Goal: Transaction & Acquisition: Purchase product/service

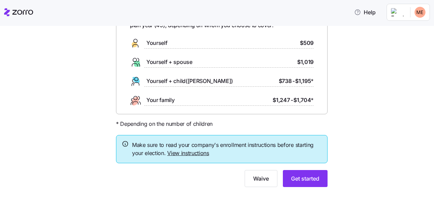
scroll to position [61, 0]
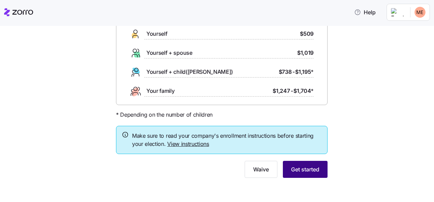
click at [303, 170] on span "Get started" at bounding box center [305, 170] width 28 height 8
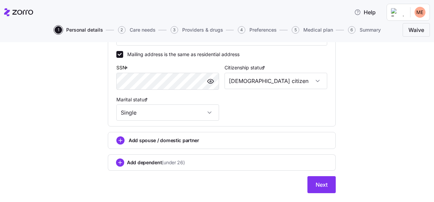
scroll to position [270, 0]
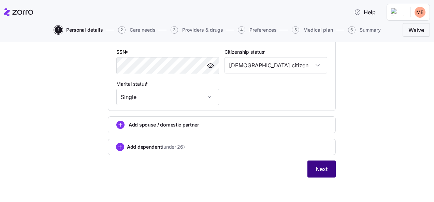
click at [318, 169] on span "Next" at bounding box center [321, 169] width 12 height 8
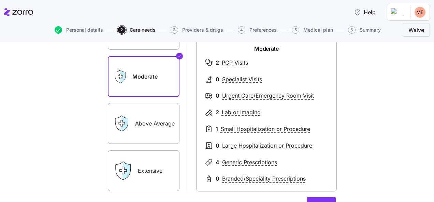
scroll to position [82, 0]
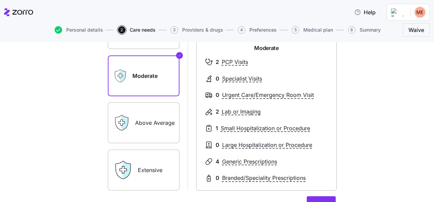
click at [150, 125] on label "Above Average" at bounding box center [144, 123] width 72 height 41
click at [0, 0] on input "Above Average" at bounding box center [0, 0] width 0 height 0
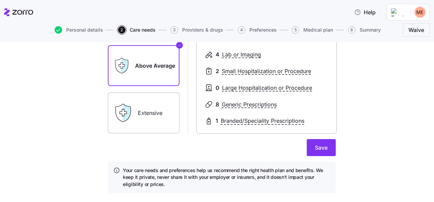
scroll to position [154, 0]
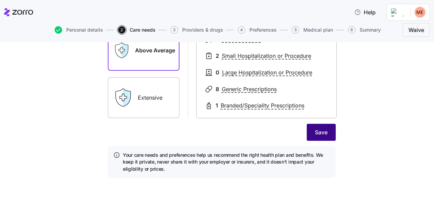
click at [320, 131] on span "Save" at bounding box center [321, 132] width 13 height 8
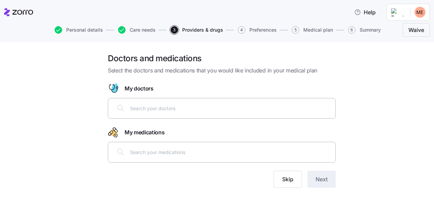
click at [131, 110] on input "text" at bounding box center [230, 108] width 201 height 7
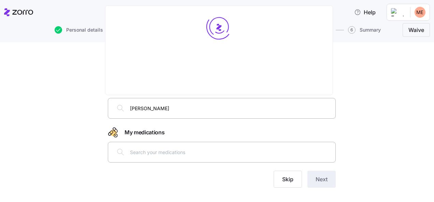
type input "[PERSON_NAME]"
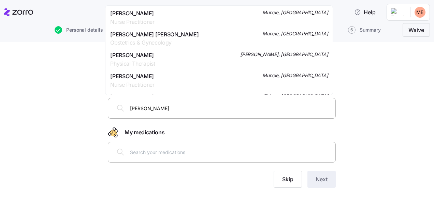
click at [131, 18] on span "Nurse Practitioner" at bounding box center [132, 22] width 44 height 9
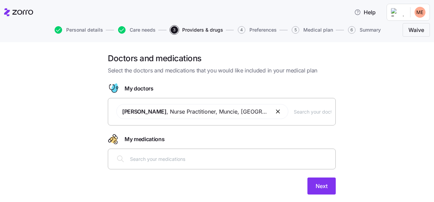
scroll to position [16, 0]
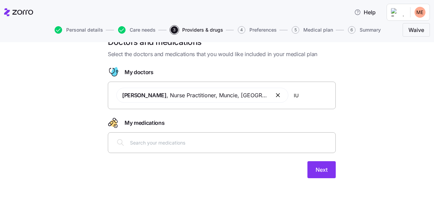
type input "I"
click at [274, 95] on button "button" at bounding box center [278, 95] width 8 height 8
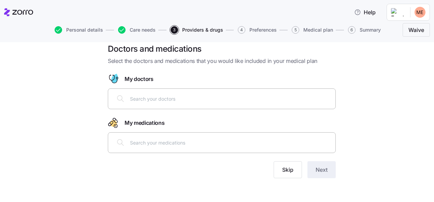
click at [208, 102] on input "text" at bounding box center [230, 98] width 201 height 7
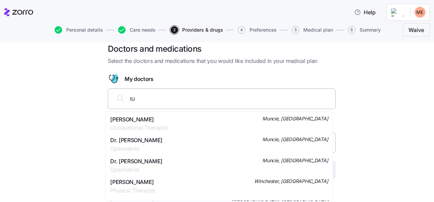
type input "I"
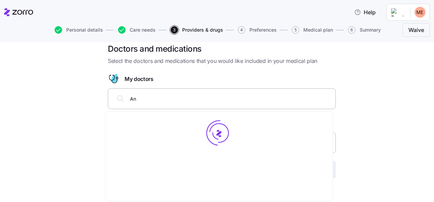
type input "A"
type input "[PERSON_NAME]"
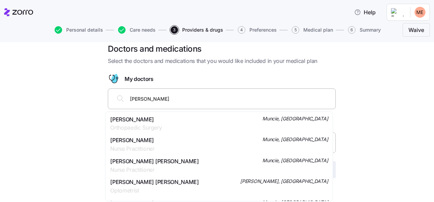
click at [175, 122] on div "[PERSON_NAME] Orthopaedic Surgery Muncie, IN" at bounding box center [218, 124] width 217 height 17
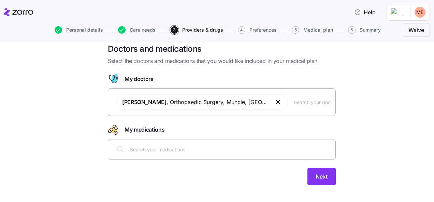
scroll to position [16, 0]
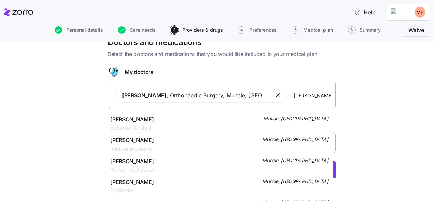
type input "[PERSON_NAME]"
click at [183, 166] on div "[PERSON_NAME] Nurse Practitioner Muncie, [GEOGRAPHIC_DATA]" at bounding box center [218, 165] width 217 height 17
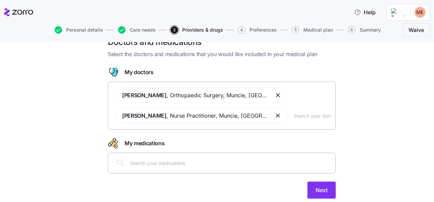
scroll to position [37, 0]
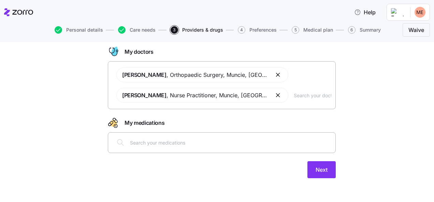
click at [315, 143] on input "text" at bounding box center [230, 142] width 201 height 7
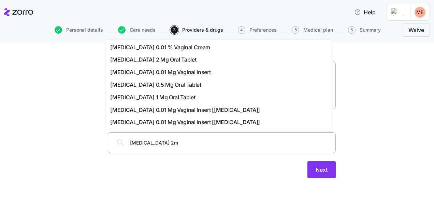
type input "[MEDICAL_DATA] 2mg"
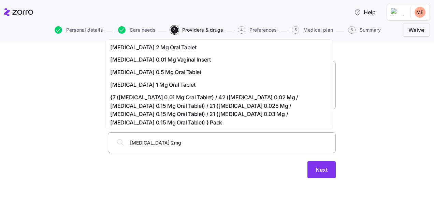
click at [172, 45] on span "[MEDICAL_DATA] 2 Mg Oral Tablet" at bounding box center [153, 47] width 86 height 9
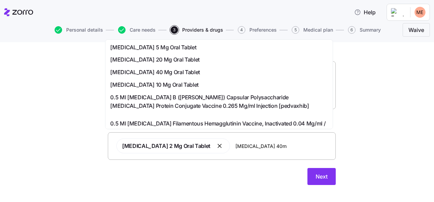
type input "[MEDICAL_DATA] 40mg"
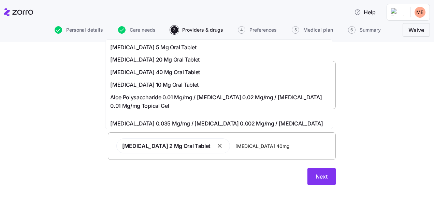
click at [199, 68] on span "[MEDICAL_DATA] 40 Mg Oral Tablet" at bounding box center [155, 72] width 90 height 9
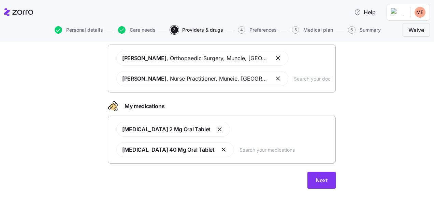
scroll to position [64, 0]
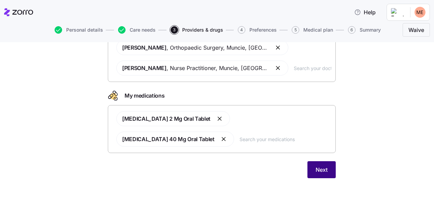
click at [318, 168] on span "Next" at bounding box center [321, 170] width 12 height 8
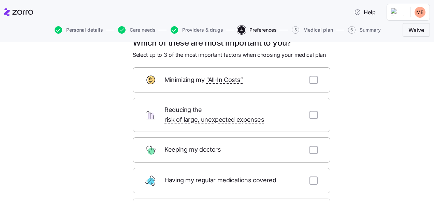
scroll to position [12, 0]
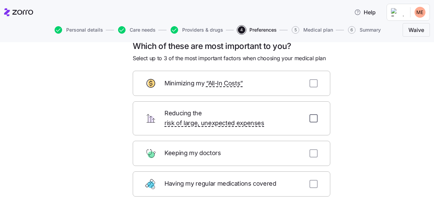
click at [313, 115] on input "checkbox" at bounding box center [313, 119] width 8 height 8
checkbox input "true"
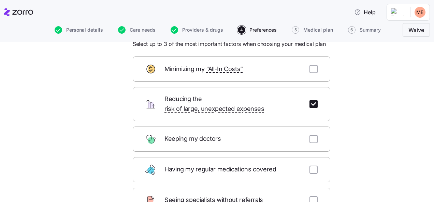
scroll to position [27, 0]
click at [311, 166] on input "checkbox" at bounding box center [313, 170] width 8 height 8
checkbox input "true"
click at [312, 135] on input "checkbox" at bounding box center [313, 139] width 8 height 8
checkbox input "true"
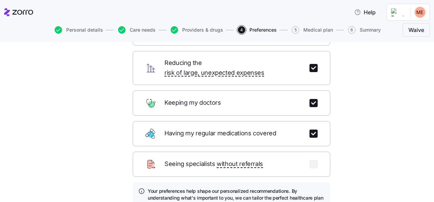
scroll to position [121, 0]
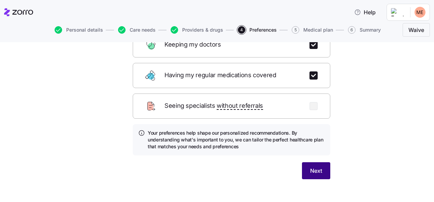
click at [315, 167] on span "Next" at bounding box center [316, 171] width 12 height 8
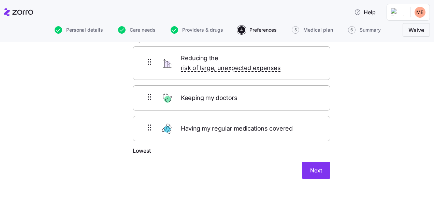
scroll to position [43, 0]
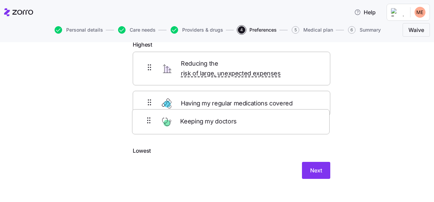
drag, startPoint x: 306, startPoint y: 93, endPoint x: 309, endPoint y: 127, distance: 34.5
click at [309, 127] on div "Reducing the risk of large, unexpected expenses Keeping my doctors Having my re…" at bounding box center [231, 99] width 197 height 95
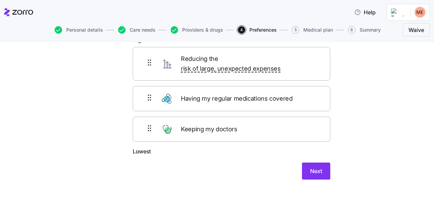
scroll to position [48, 0]
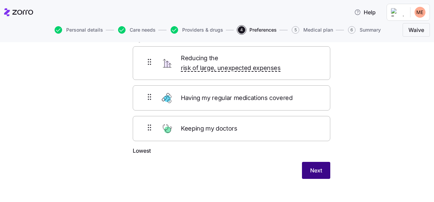
click at [314, 167] on span "Next" at bounding box center [316, 171] width 12 height 8
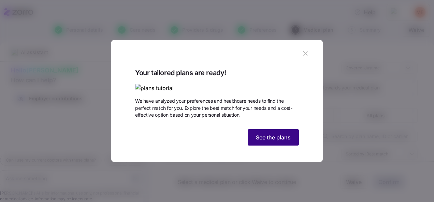
click at [269, 142] on span "See the plans" at bounding box center [273, 138] width 35 height 8
type textarea "x"
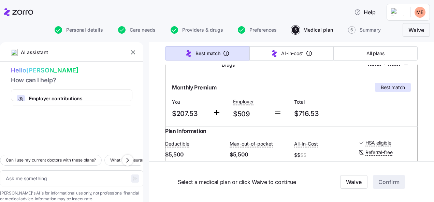
scroll to position [102, 0]
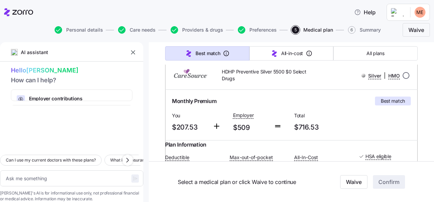
click at [402, 74] on input "radio" at bounding box center [405, 75] width 7 height 7
radio input "true"
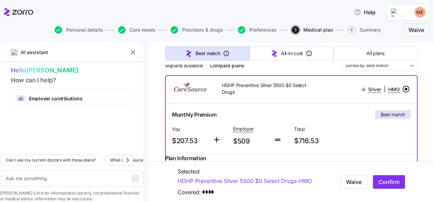
scroll to position [95, 0]
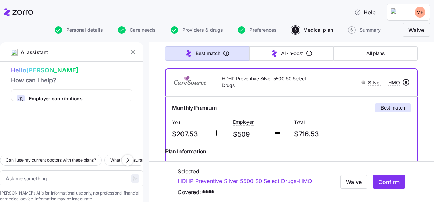
click at [402, 82] on input "radio" at bounding box center [405, 82] width 7 height 7
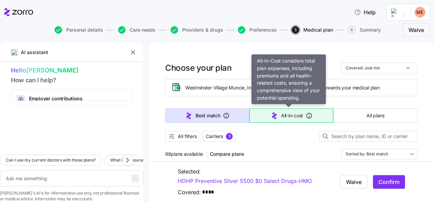
click at [290, 115] on span "All-in-cost" at bounding box center [292, 115] width 22 height 7
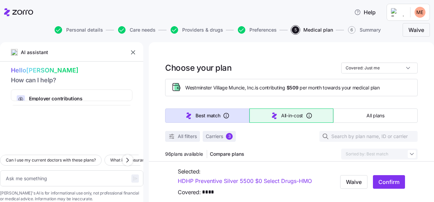
type textarea "x"
type input "Sorted by: All-in-cost"
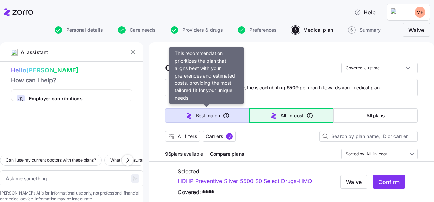
click at [210, 116] on span "Best match" at bounding box center [208, 115] width 24 height 7
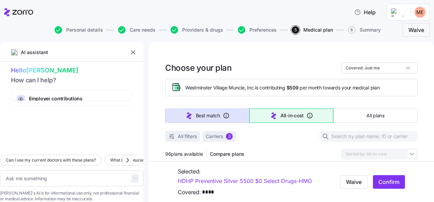
type textarea "x"
type input "Sorted by: Best match"
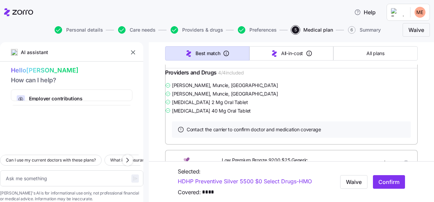
scroll to position [710, 0]
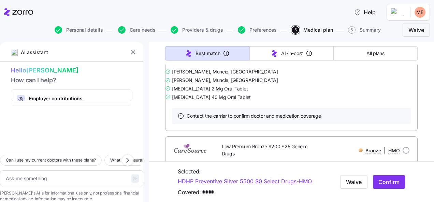
click at [212, 48] on link "Summary of benefits" at bounding box center [200, 45] width 57 height 7
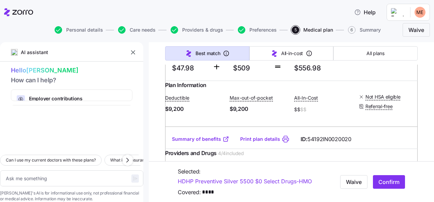
scroll to position [1087, 0]
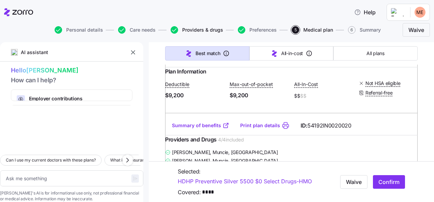
click at [200, 29] on span "Providers & drugs" at bounding box center [202, 30] width 41 height 5
type textarea "x"
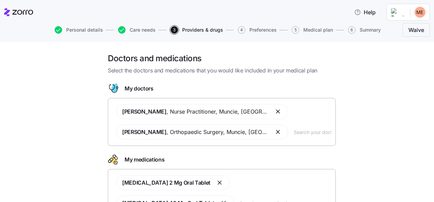
click at [313, 133] on input "text" at bounding box center [311, 131] width 37 height 7
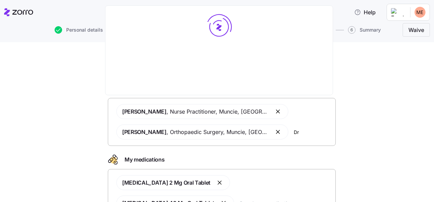
type input "D"
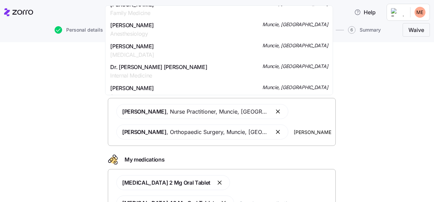
scroll to position [296, 0]
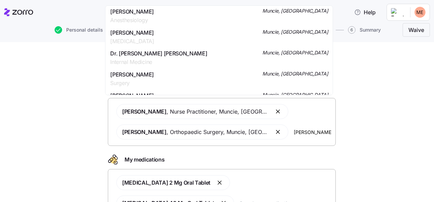
click at [293, 132] on input "[PERSON_NAME] [PERSON_NAME], Op" at bounding box center [311, 131] width 37 height 7
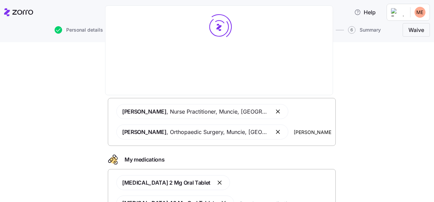
scroll to position [0, 0]
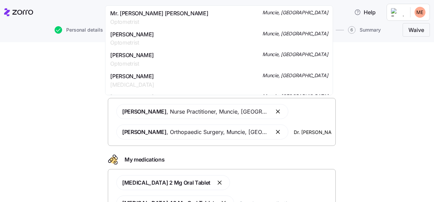
click at [329, 132] on div "[PERSON_NAME] , Nurse Practitioner , Muncie, IN [PERSON_NAME] , Orthopaedic Sur…" at bounding box center [222, 122] width 228 height 48
click at [324, 134] on input "[PERSON_NAME], Op" at bounding box center [311, 131] width 37 height 7
type input "M"
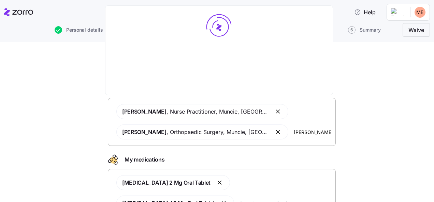
type input "[PERSON_NAME]"
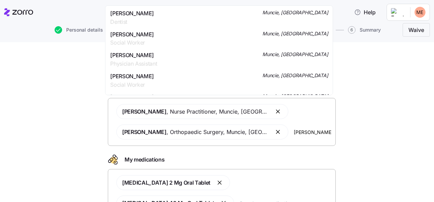
click at [142, 15] on span "[PERSON_NAME]" at bounding box center [132, 13] width 44 height 9
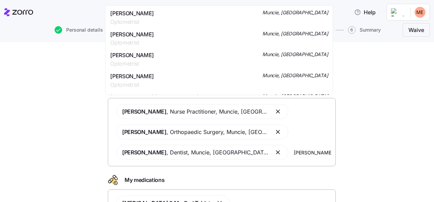
type input "[PERSON_NAME][GEOGRAPHIC_DATA]"
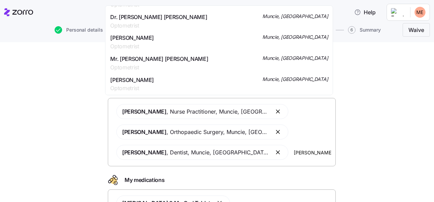
scroll to position [850, 0]
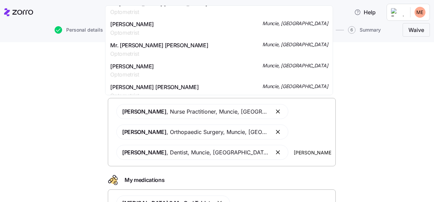
click at [212, 48] on div "Mr. [PERSON_NAME] [PERSON_NAME] Optometrist Muncie, [GEOGRAPHIC_DATA]" at bounding box center [218, 49] width 217 height 17
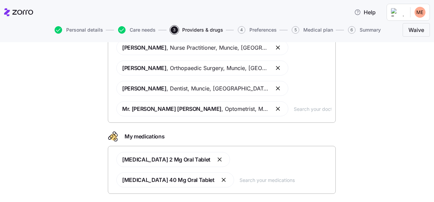
scroll to position [105, 0]
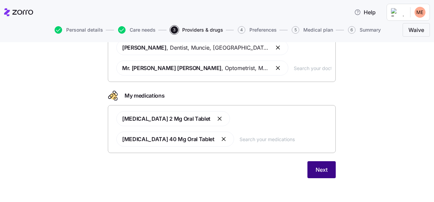
click at [319, 167] on span "Next" at bounding box center [321, 170] width 12 height 8
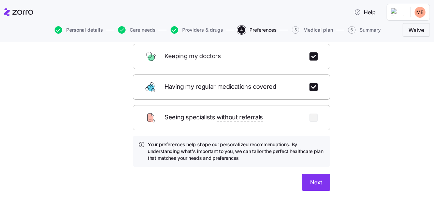
scroll to position [121, 0]
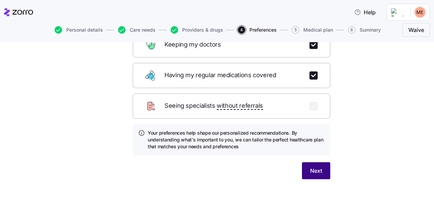
click at [315, 167] on span "Next" at bounding box center [316, 171] width 12 height 8
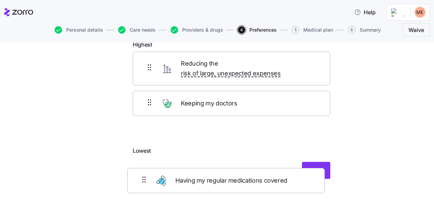
scroll to position [43, 0]
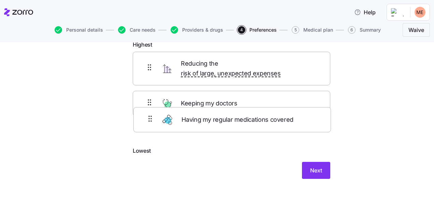
drag, startPoint x: 286, startPoint y: 142, endPoint x: 289, endPoint y: 126, distance: 16.5
click at [289, 126] on div "Reducing the risk of large, unexpected expenses Having my regular medications c…" at bounding box center [231, 99] width 197 height 95
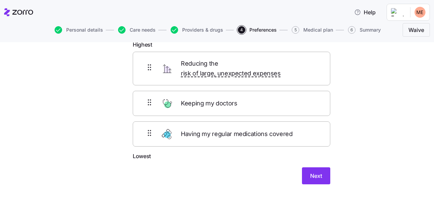
scroll to position [48, 0]
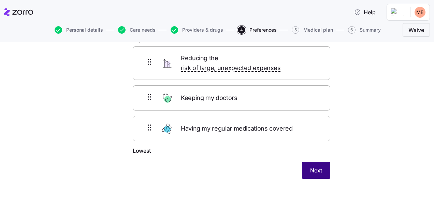
click at [313, 167] on span "Next" at bounding box center [316, 171] width 12 height 8
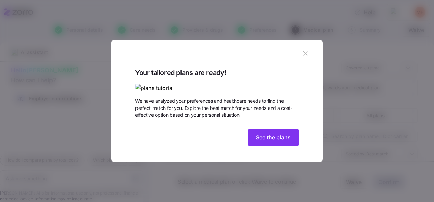
scroll to position [22, 0]
click at [272, 142] on span "See the plans" at bounding box center [273, 138] width 35 height 8
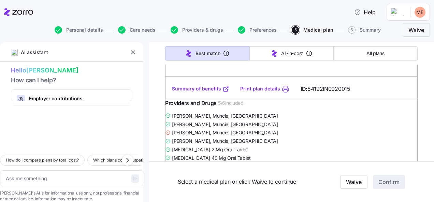
scroll to position [1686, 0]
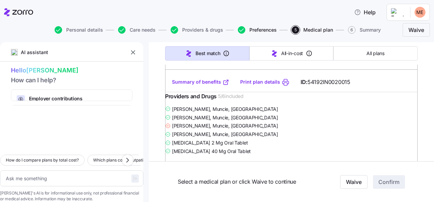
click at [257, 31] on span "Preferences" at bounding box center [262, 30] width 27 height 5
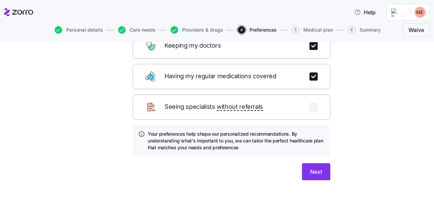
scroll to position [121, 0]
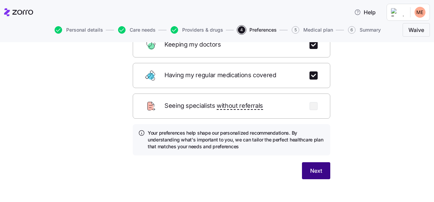
click at [313, 167] on span "Next" at bounding box center [316, 171] width 12 height 8
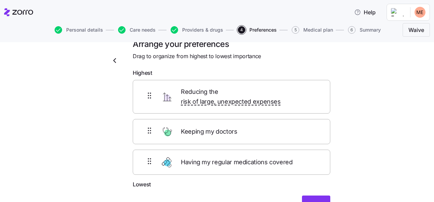
scroll to position [0, 0]
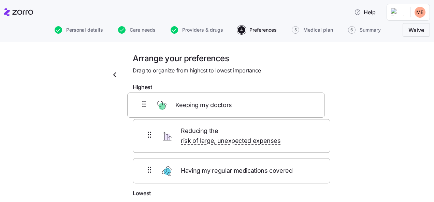
drag, startPoint x: 310, startPoint y: 140, endPoint x: 308, endPoint y: 104, distance: 35.5
click at [308, 104] on div "Reducing the risk of large, unexpected expenses Keeping my doctors Having my re…" at bounding box center [231, 141] width 197 height 95
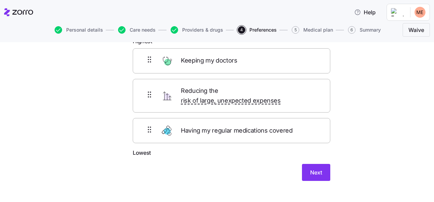
scroll to position [48, 0]
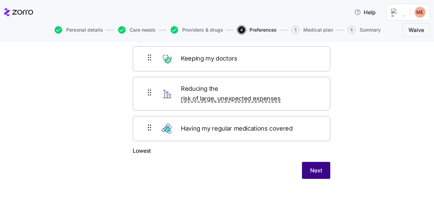
click at [310, 167] on span "Next" at bounding box center [316, 171] width 12 height 8
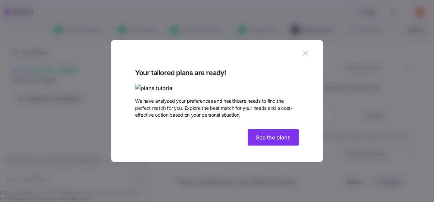
scroll to position [22, 0]
click at [273, 142] on span "See the plans" at bounding box center [273, 138] width 35 height 8
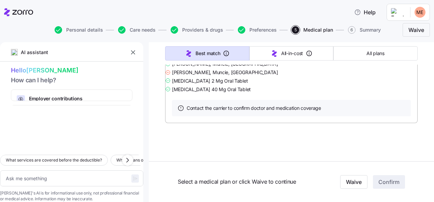
scroll to position [24998, 0]
click at [428, 199] on div "Select a medical plan or click Waive to continue Waive Confirm" at bounding box center [291, 182] width 285 height 41
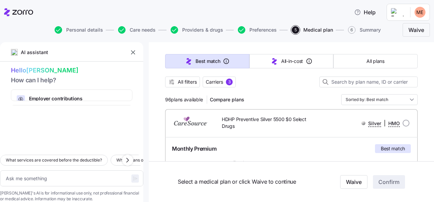
scroll to position [68, 0]
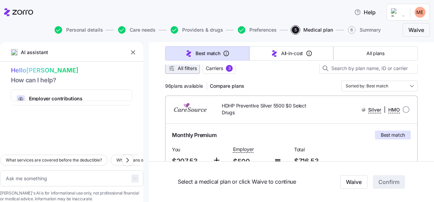
click at [183, 67] on span "All filters" at bounding box center [187, 68] width 19 height 7
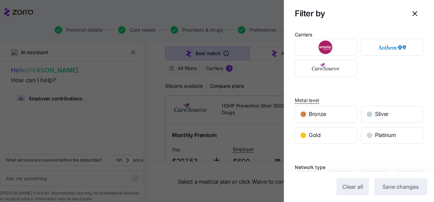
scroll to position [0, 0]
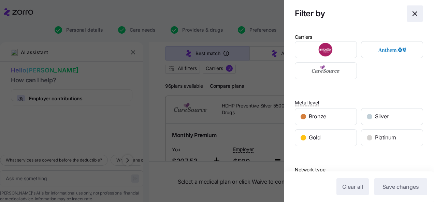
click at [410, 12] on icon "button" at bounding box center [414, 14] width 8 height 8
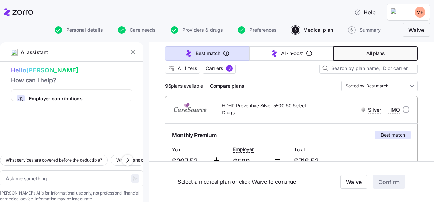
click at [380, 55] on button "All plans" at bounding box center [375, 53] width 84 height 14
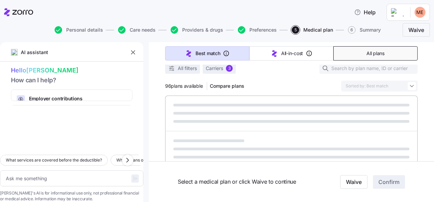
type textarea "x"
type input "Sorted by: Premium"
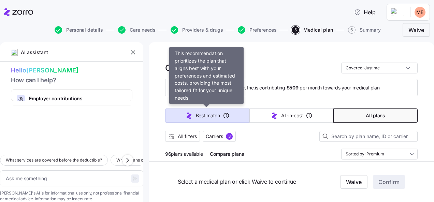
click at [206, 115] on span "Best match" at bounding box center [208, 115] width 24 height 7
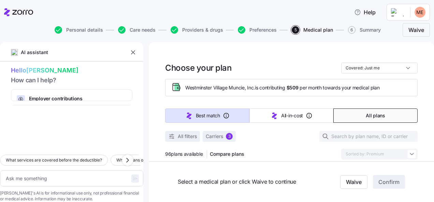
type textarea "x"
type input "Sorted by: Best match"
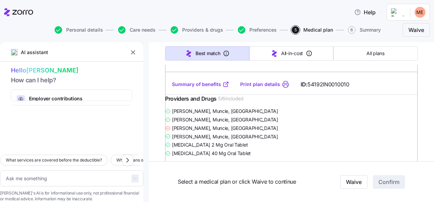
scroll to position [709, 0]
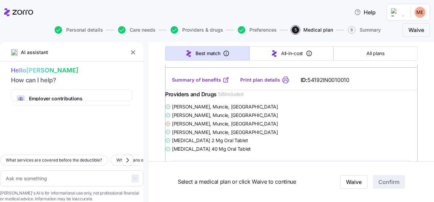
click at [211, 84] on link "Summary of benefits" at bounding box center [200, 80] width 57 height 7
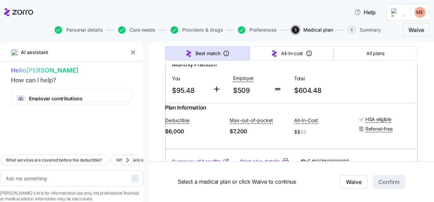
scroll to position [623, 0]
